Goal: Transaction & Acquisition: Purchase product/service

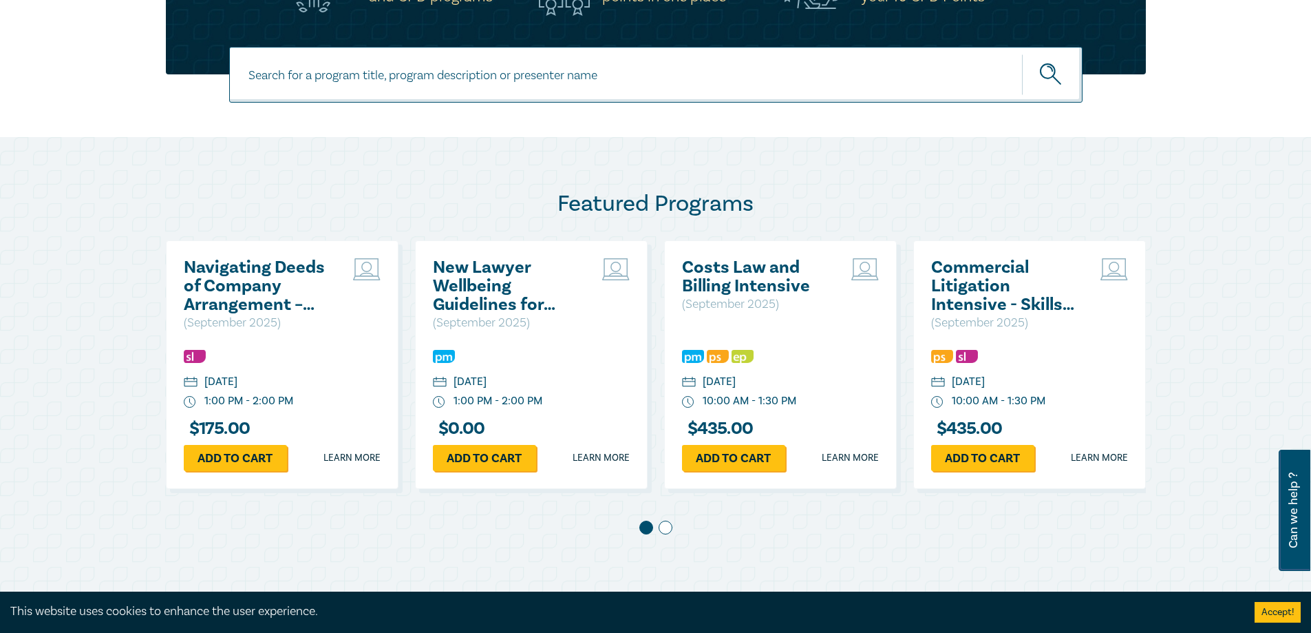
scroll to position [757, 0]
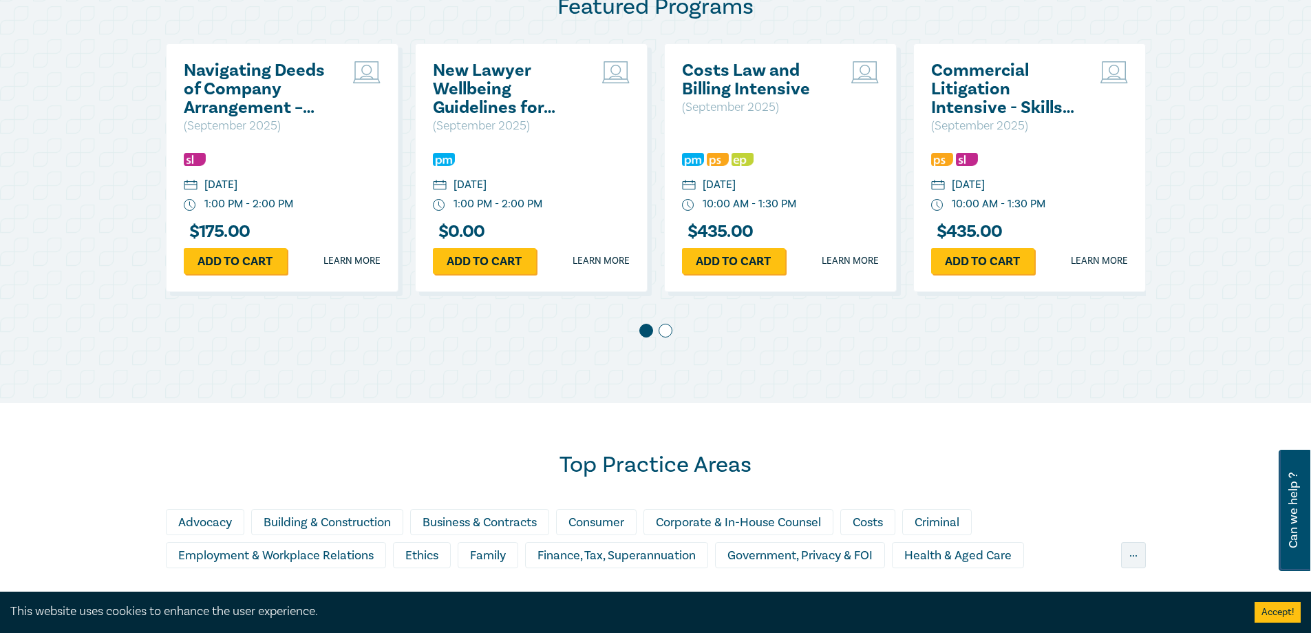
click at [664, 331] on span at bounding box center [666, 331] width 14 height 14
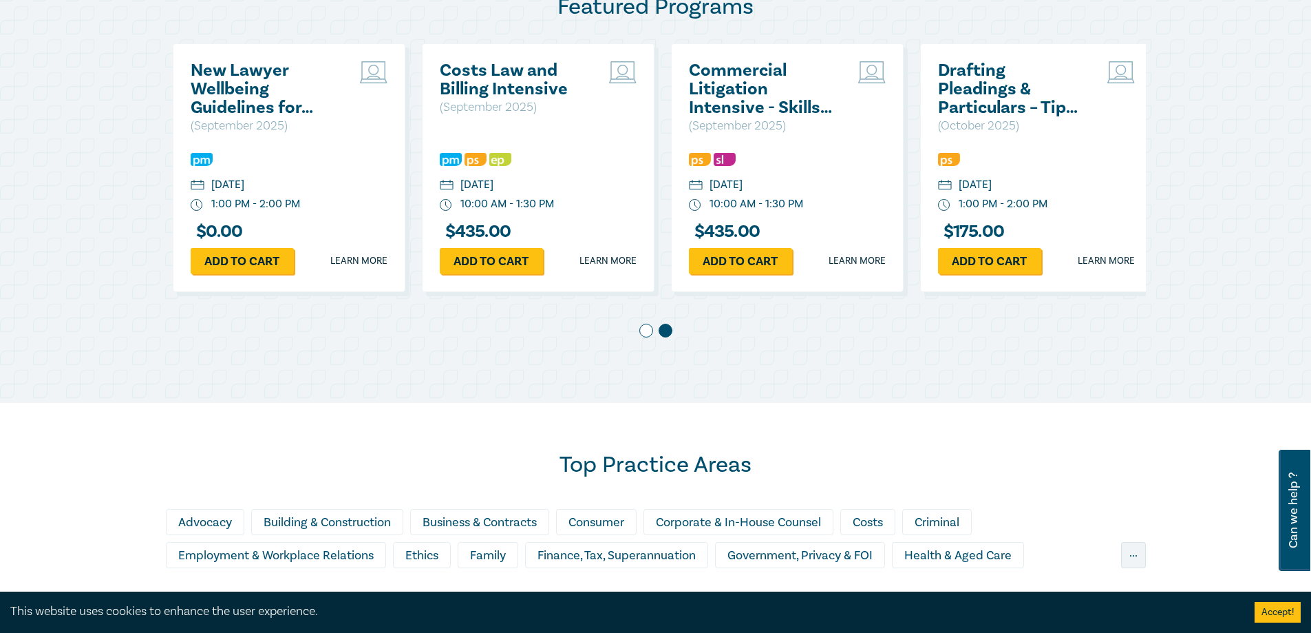
scroll to position [0, 249]
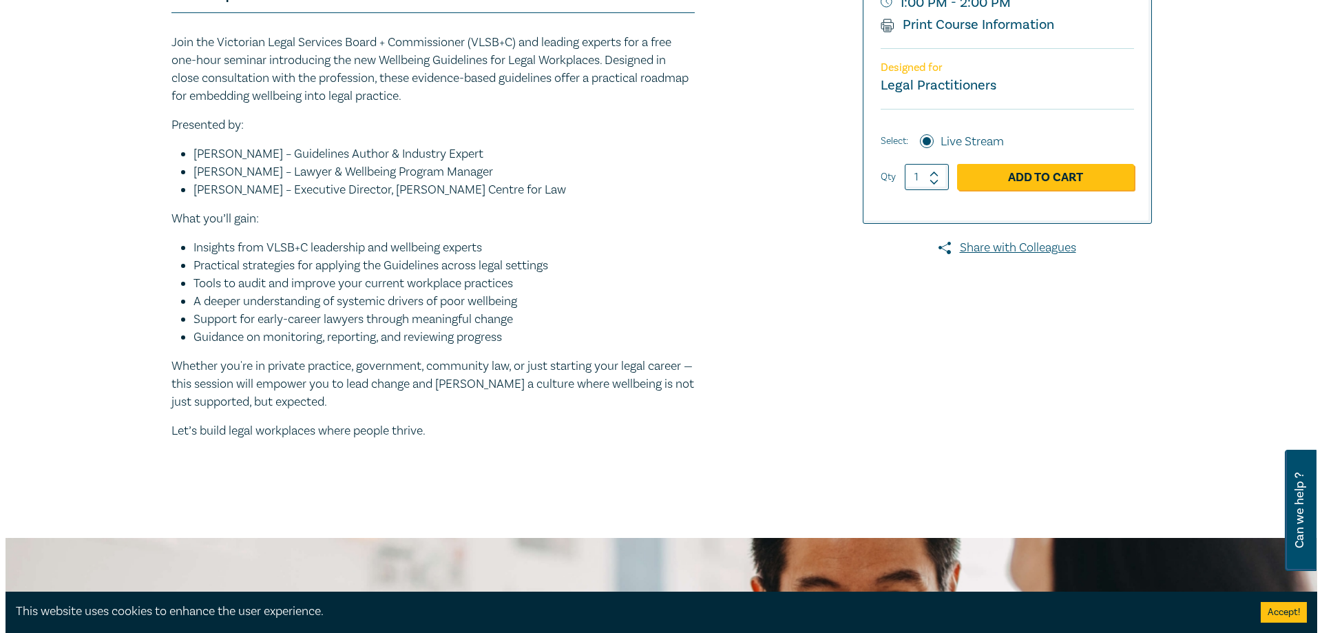
scroll to position [413, 0]
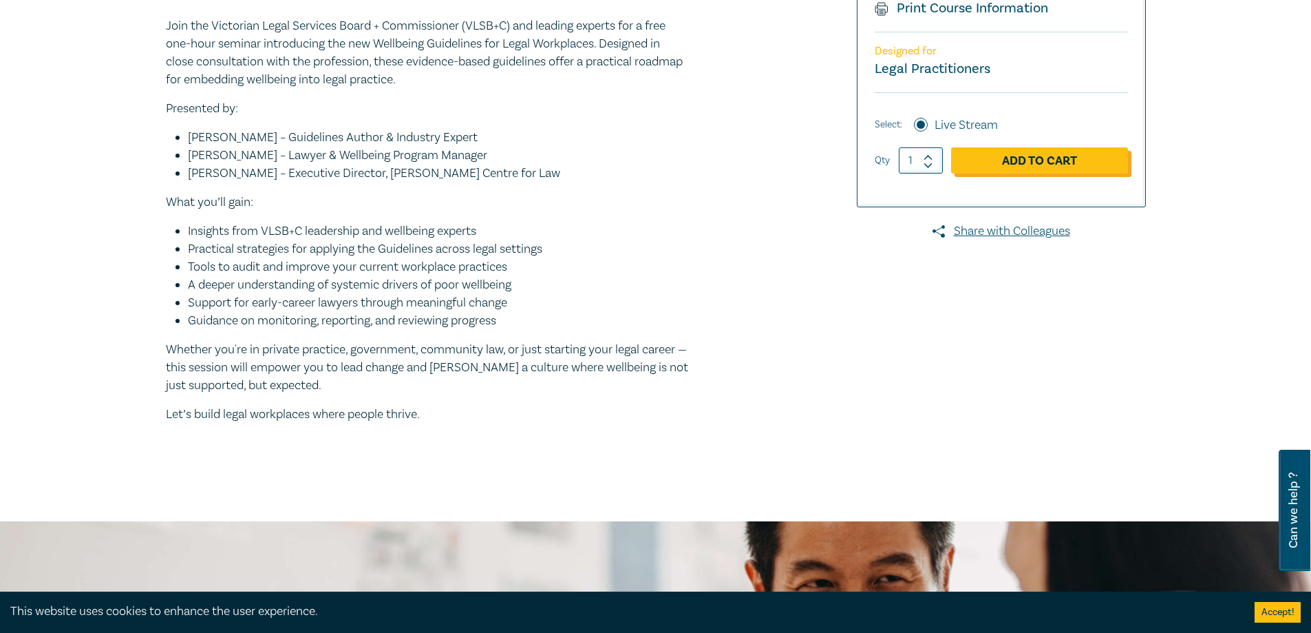
click at [1005, 165] on link "Add to Cart" at bounding box center [1039, 160] width 177 height 26
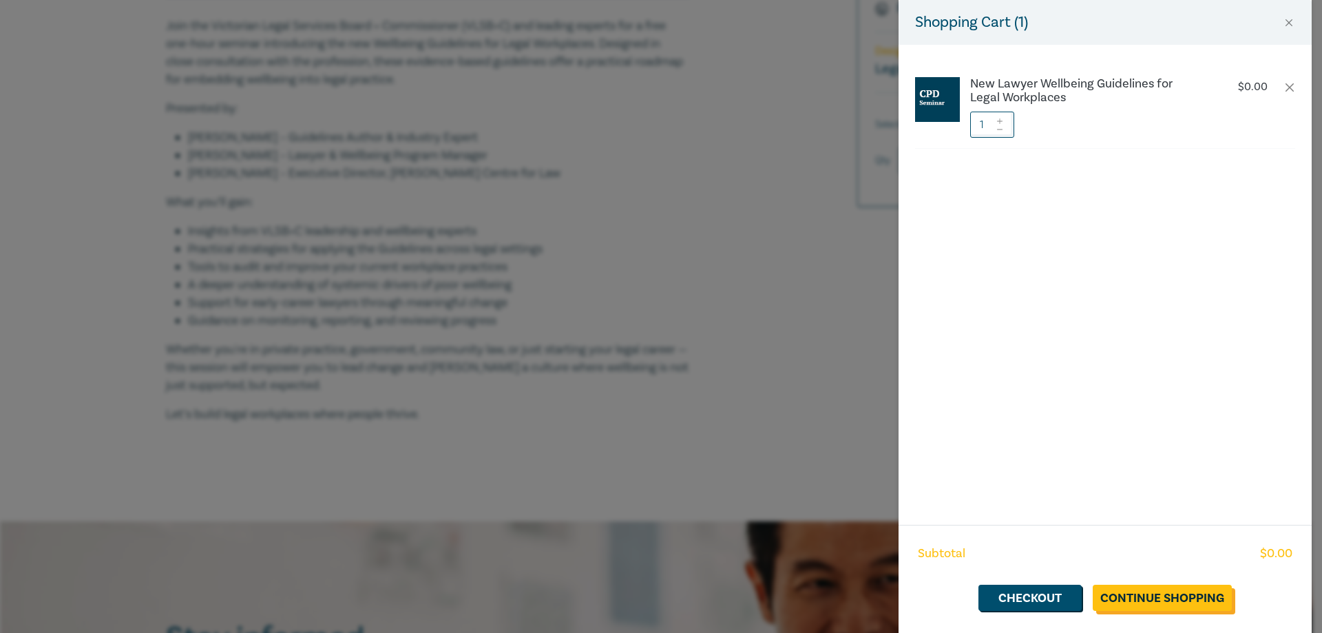
click at [1165, 608] on link "Continue Shopping" at bounding box center [1161, 597] width 139 height 26
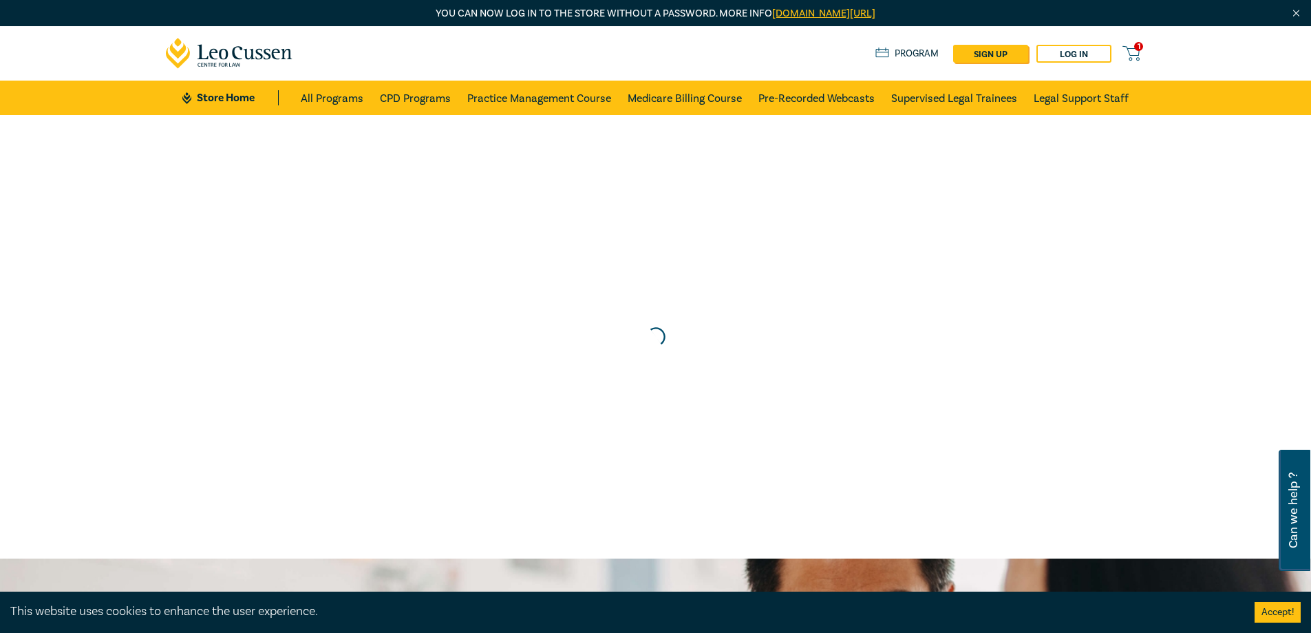
click at [1134, 50] on icon at bounding box center [1131, 53] width 17 height 17
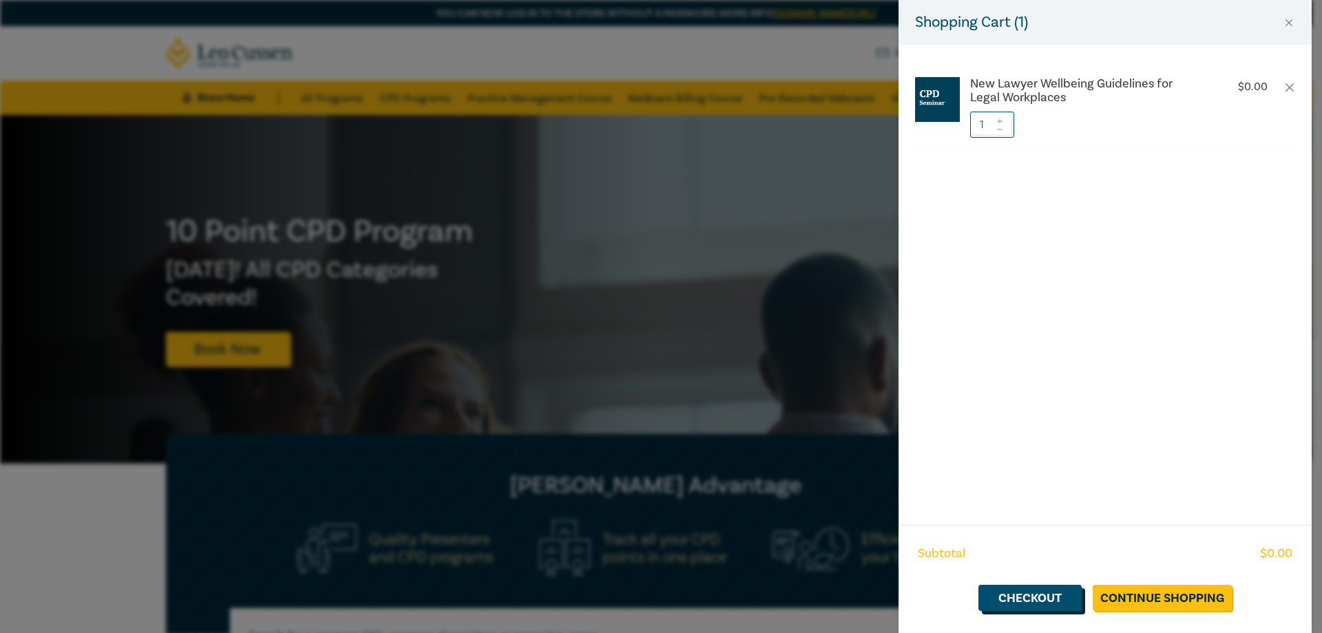
click at [1041, 599] on link "Checkout" at bounding box center [1029, 597] width 103 height 26
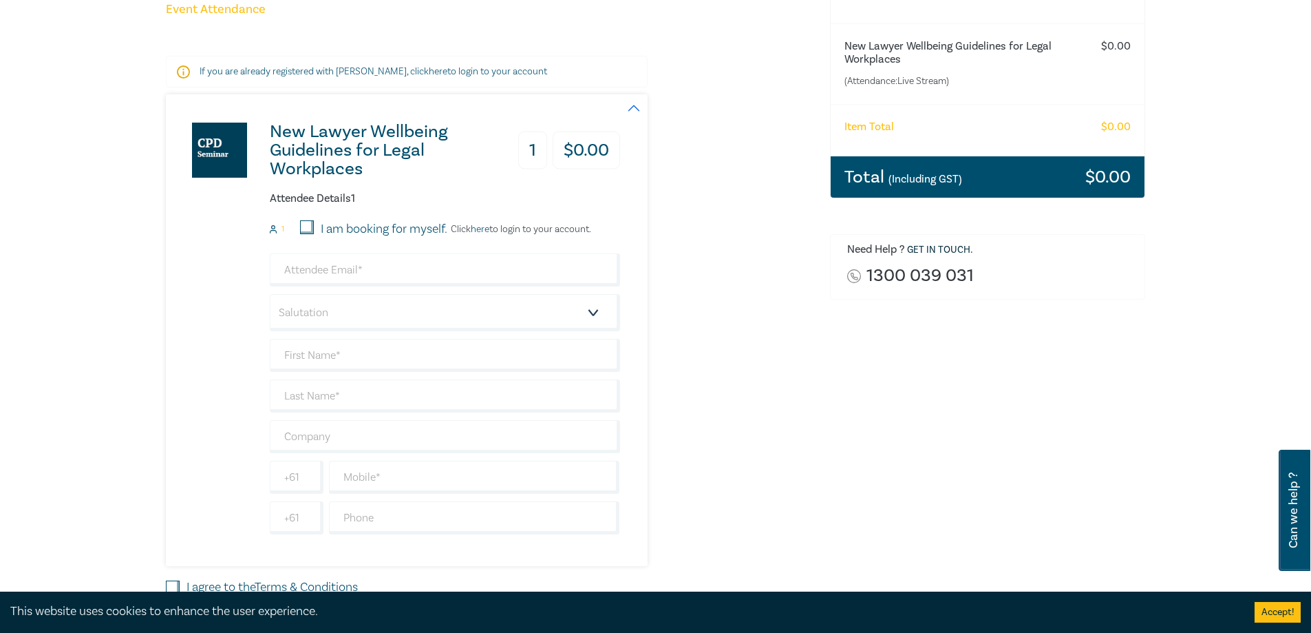
scroll to position [207, 0]
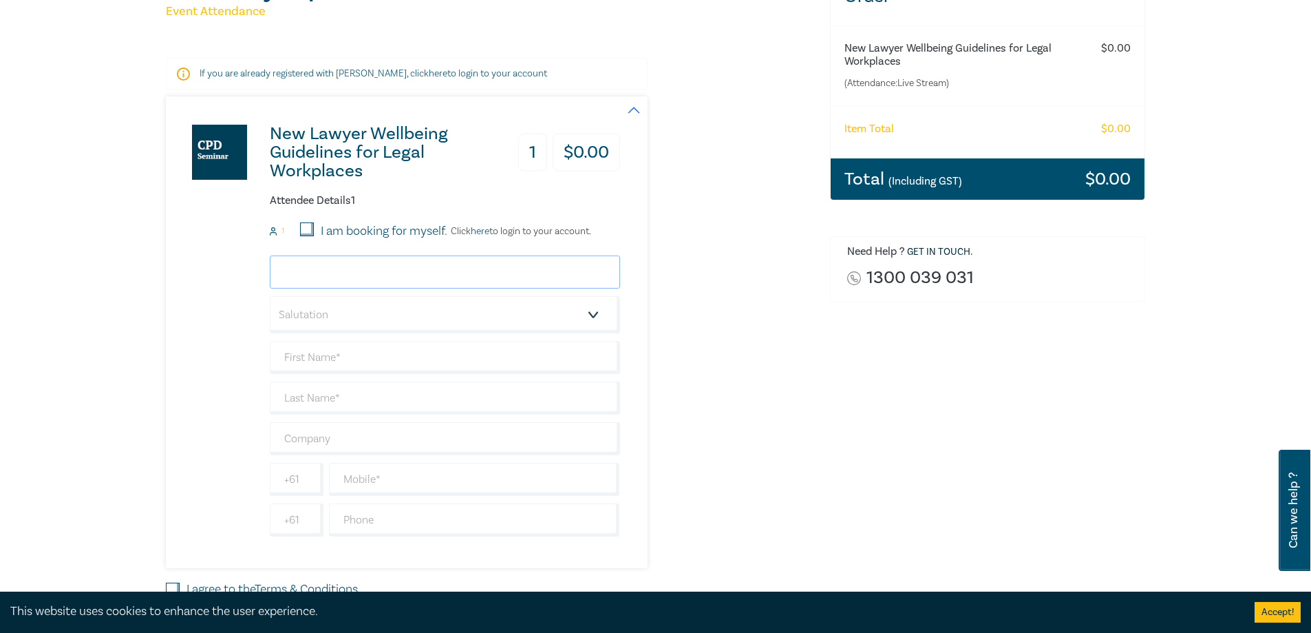
click at [345, 267] on input "email" at bounding box center [445, 271] width 350 height 33
type input "shanika.x.mahawela@agriculture.vic.gov.au"
click at [363, 314] on select "Salutation Mr. Mrs. Ms. Miss Dr. Prof. Other" at bounding box center [445, 314] width 350 height 37
click at [226, 323] on div "New Lawyer Wellbeing Guidelines for Legal Workplaces 1 $ 0.00 Attendee Details …" at bounding box center [393, 332] width 454 height 472
click at [335, 354] on input "text" at bounding box center [445, 357] width 350 height 33
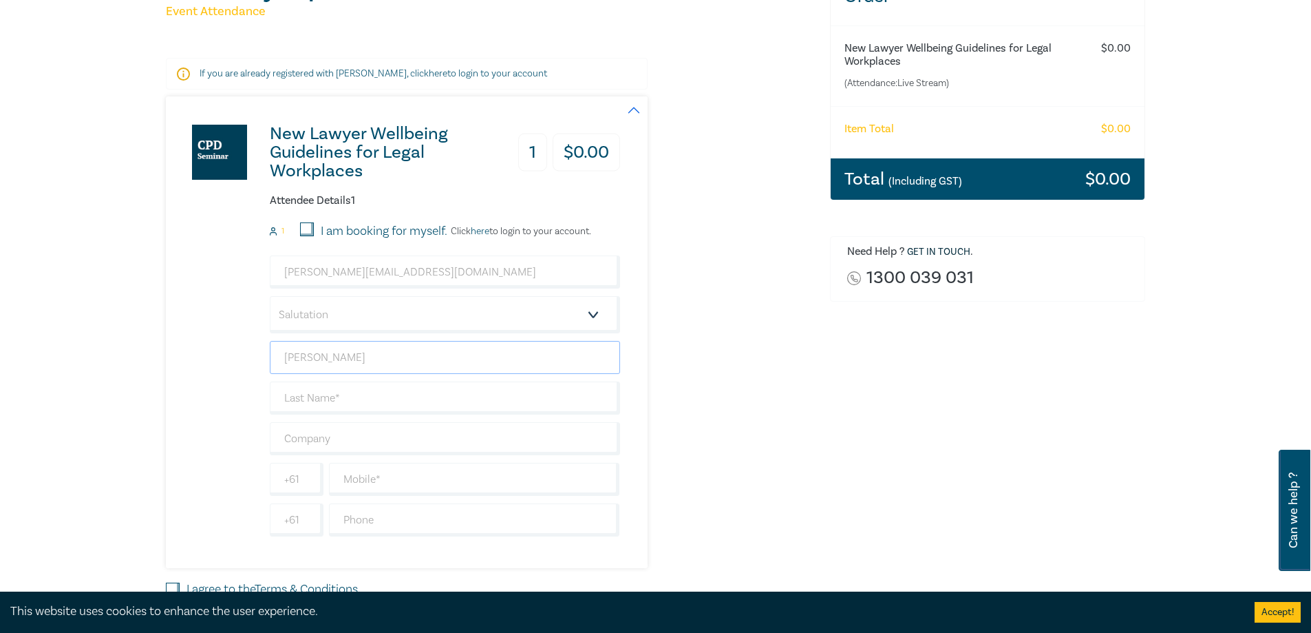
type input "Shanika"
type input "Mahawela"
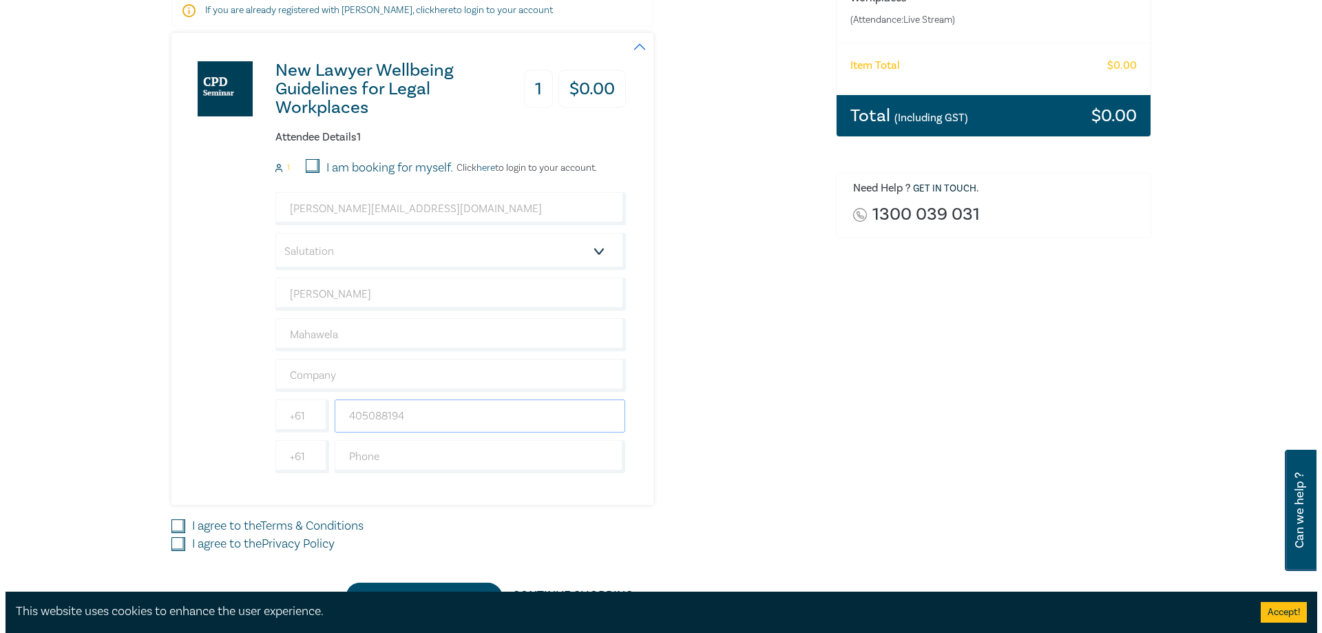
scroll to position [344, 0]
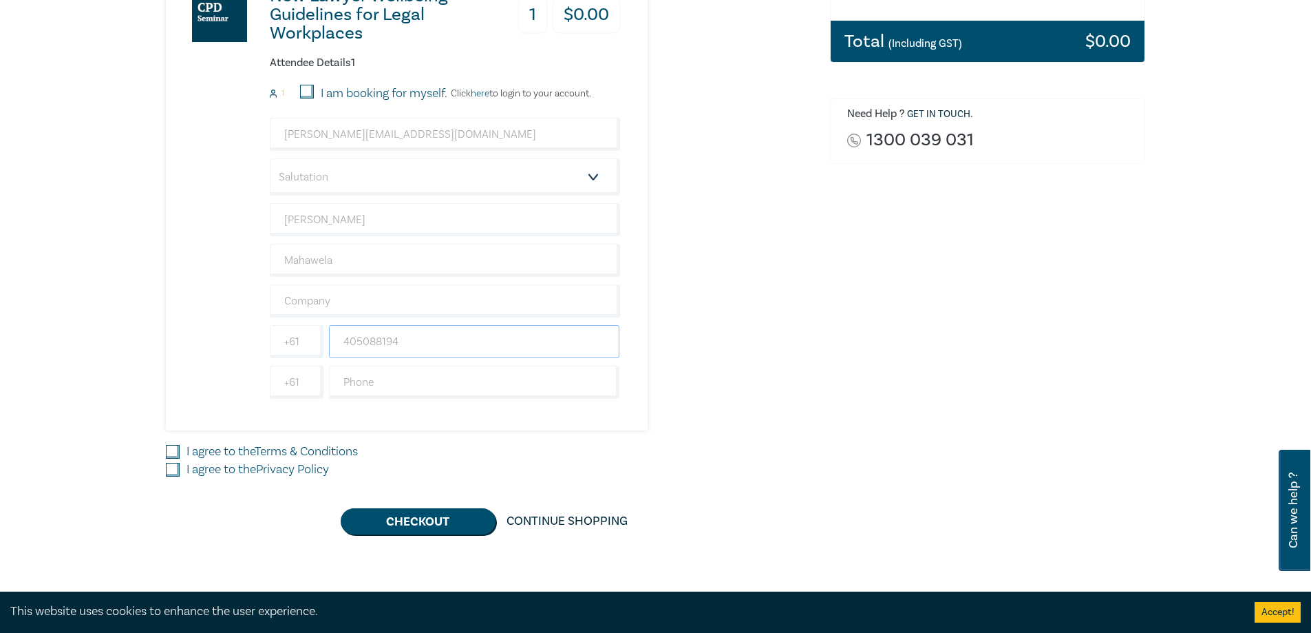
drag, startPoint x: 414, startPoint y: 344, endPoint x: 343, endPoint y: 347, distance: 71.0
click at [343, 347] on input "405088194" at bounding box center [474, 341] width 291 height 33
type input "385081746"
click at [324, 445] on link "Terms & Conditions" at bounding box center [306, 451] width 103 height 16
click at [180, 445] on input "I agree to the Terms & Conditions" at bounding box center [173, 452] width 14 height 14
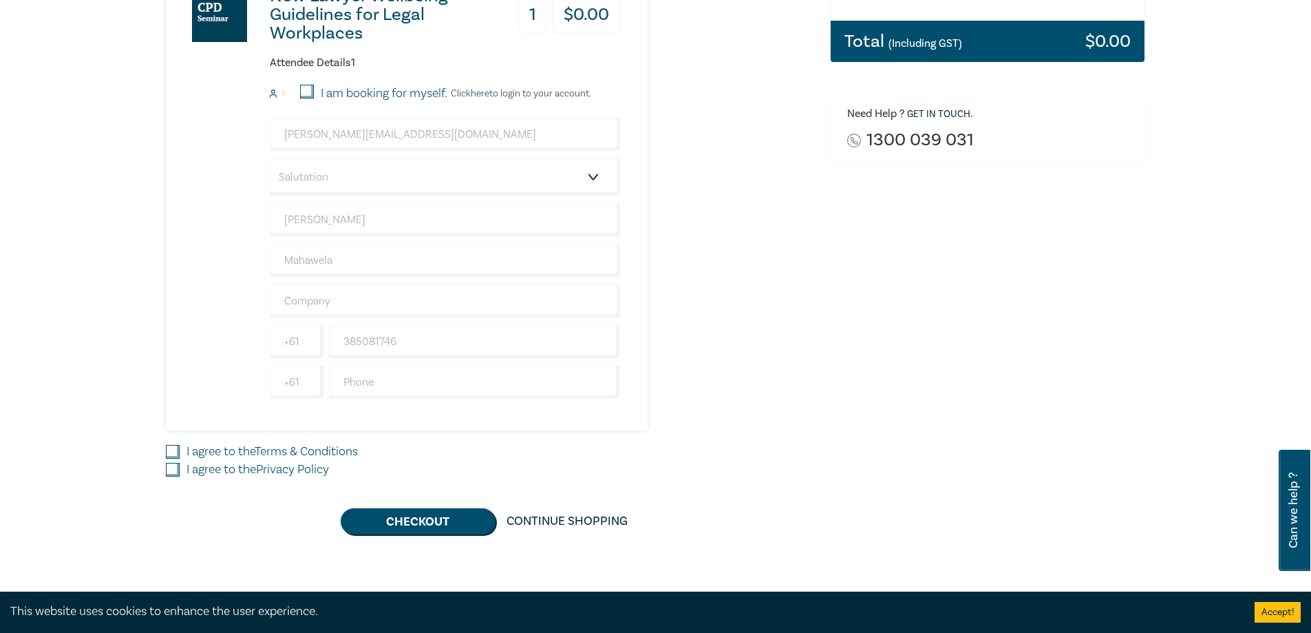
checkbox input "true"
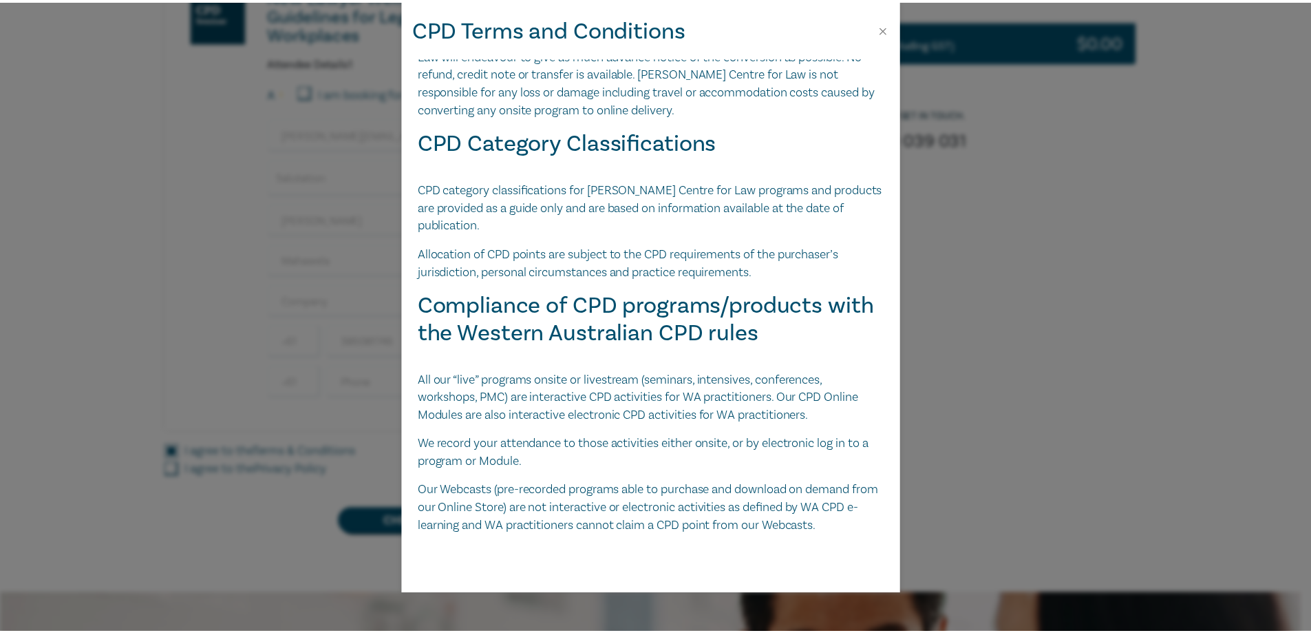
scroll to position [2900, 0]
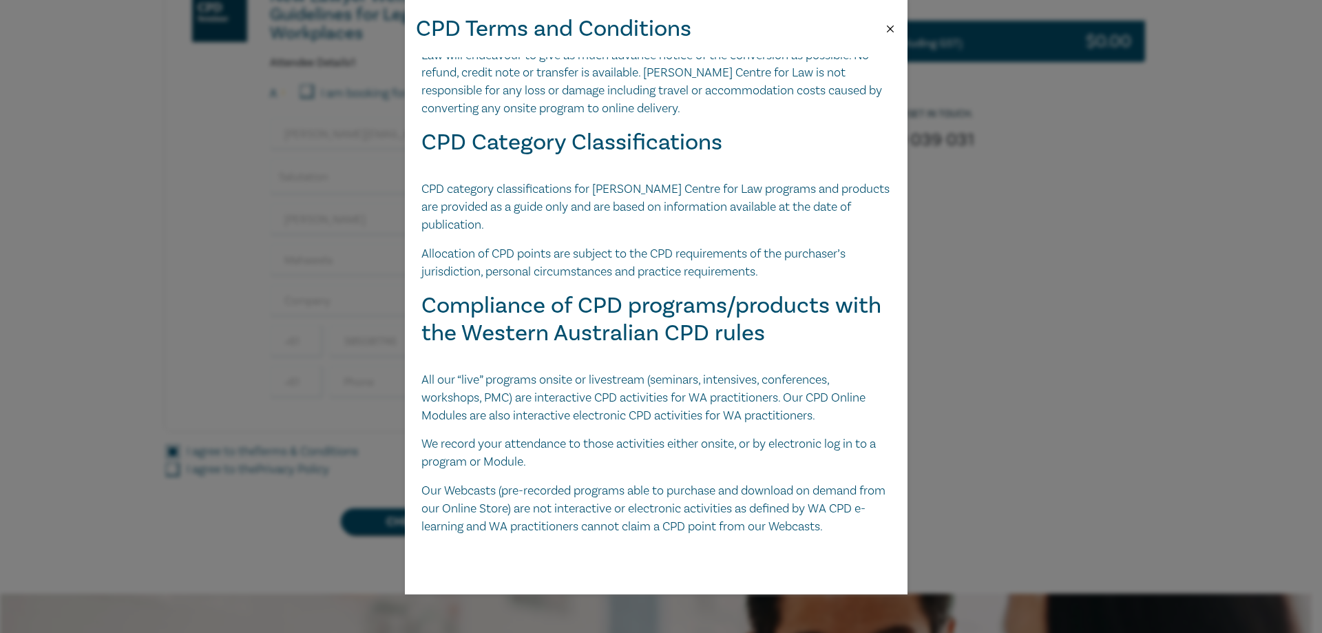
click at [891, 32] on button "Close" at bounding box center [890, 29] width 12 height 12
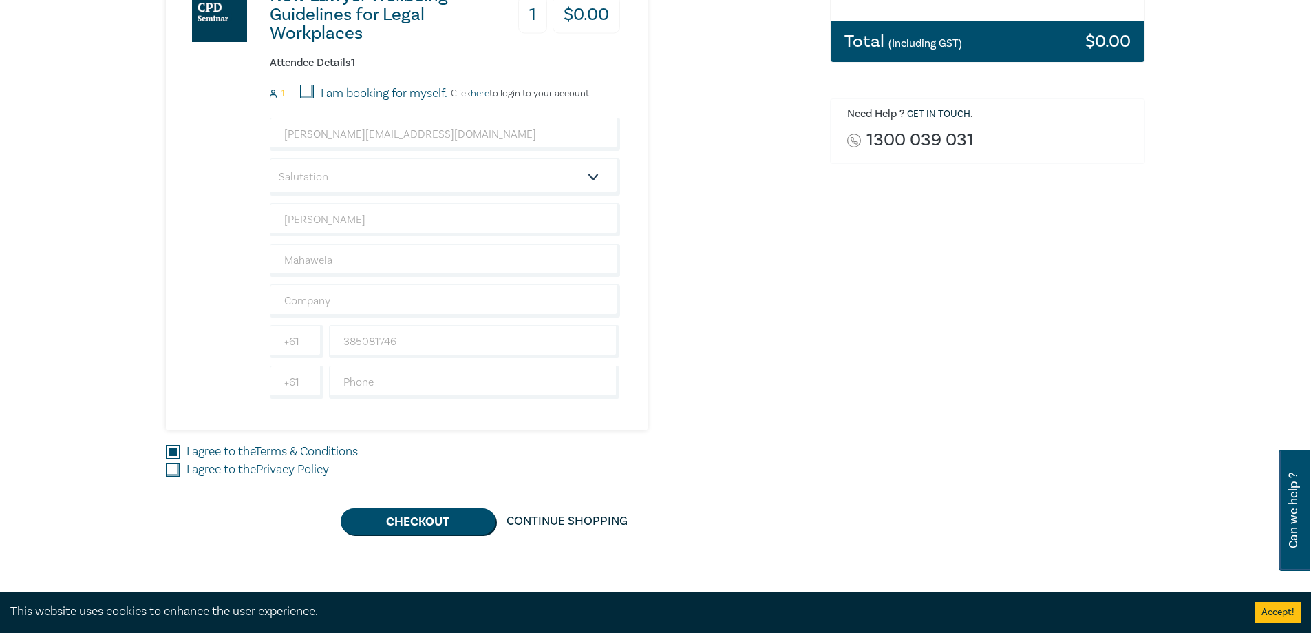
click at [181, 467] on div "I agree to the Privacy Policy" at bounding box center [490, 470] width 648 height 18
click at [176, 467] on input "I agree to the Privacy Policy" at bounding box center [173, 470] width 14 height 14
checkbox input "true"
click at [424, 519] on button "Checkout" at bounding box center [418, 521] width 155 height 26
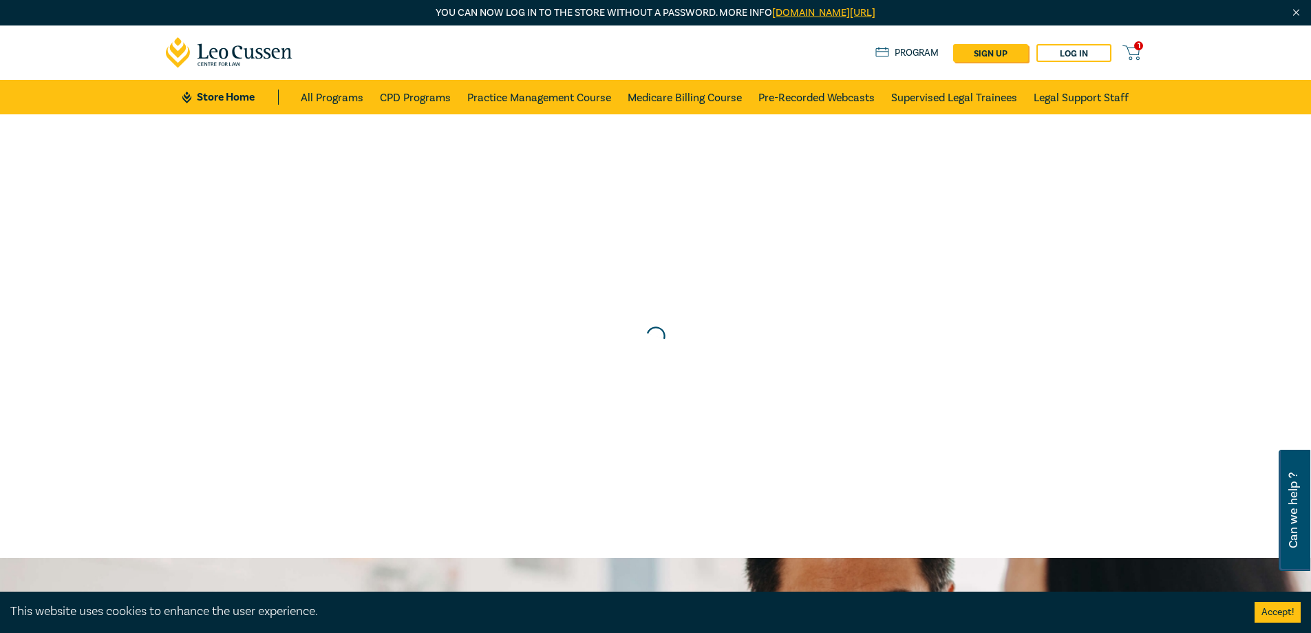
scroll to position [0, 0]
